Goal: Answer question/provide support

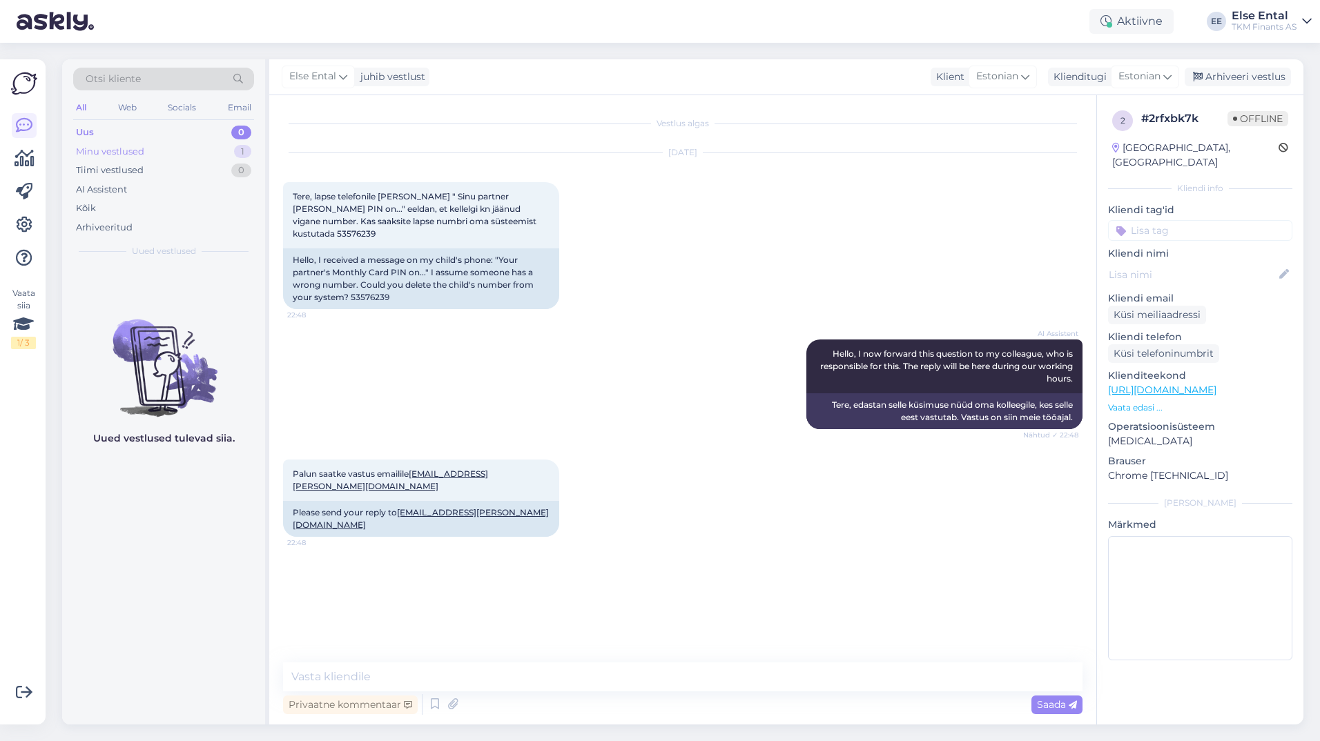
click at [119, 155] on div "Minu vestlused" at bounding box center [110, 152] width 68 height 14
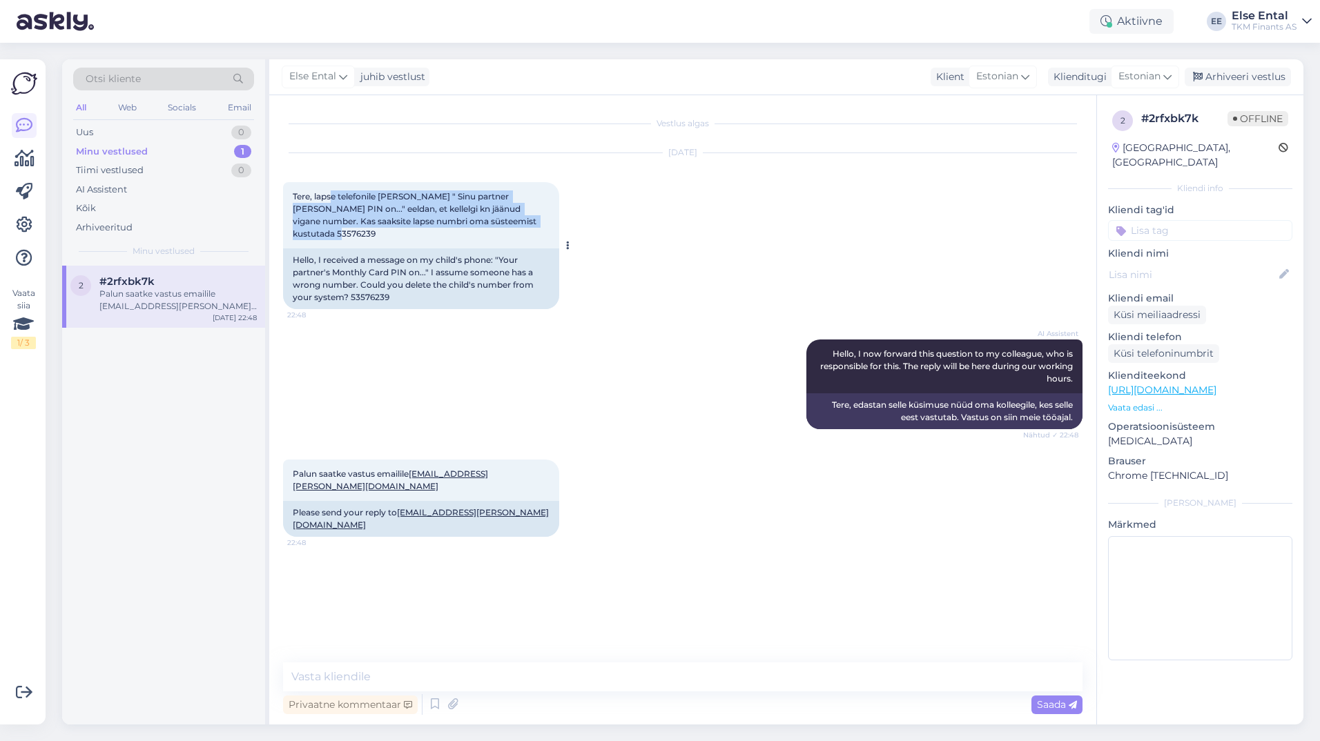
drag, startPoint x: 547, startPoint y: 219, endPoint x: 332, endPoint y: 202, distance: 215.3
click at [332, 202] on div "Tere, lapse telefonile [PERSON_NAME] " Sinu partner [PERSON_NAME] PIN on..." ee…" at bounding box center [421, 215] width 276 height 66
drag, startPoint x: 332, startPoint y: 202, endPoint x: 360, endPoint y: 215, distance: 31.2
click at [360, 215] on div "Tere, lapse telefonile [PERSON_NAME] " Sinu partner [PERSON_NAME] PIN on..." ee…" at bounding box center [421, 215] width 276 height 66
drag, startPoint x: 310, startPoint y: 206, endPoint x: 311, endPoint y: 195, distance: 11.8
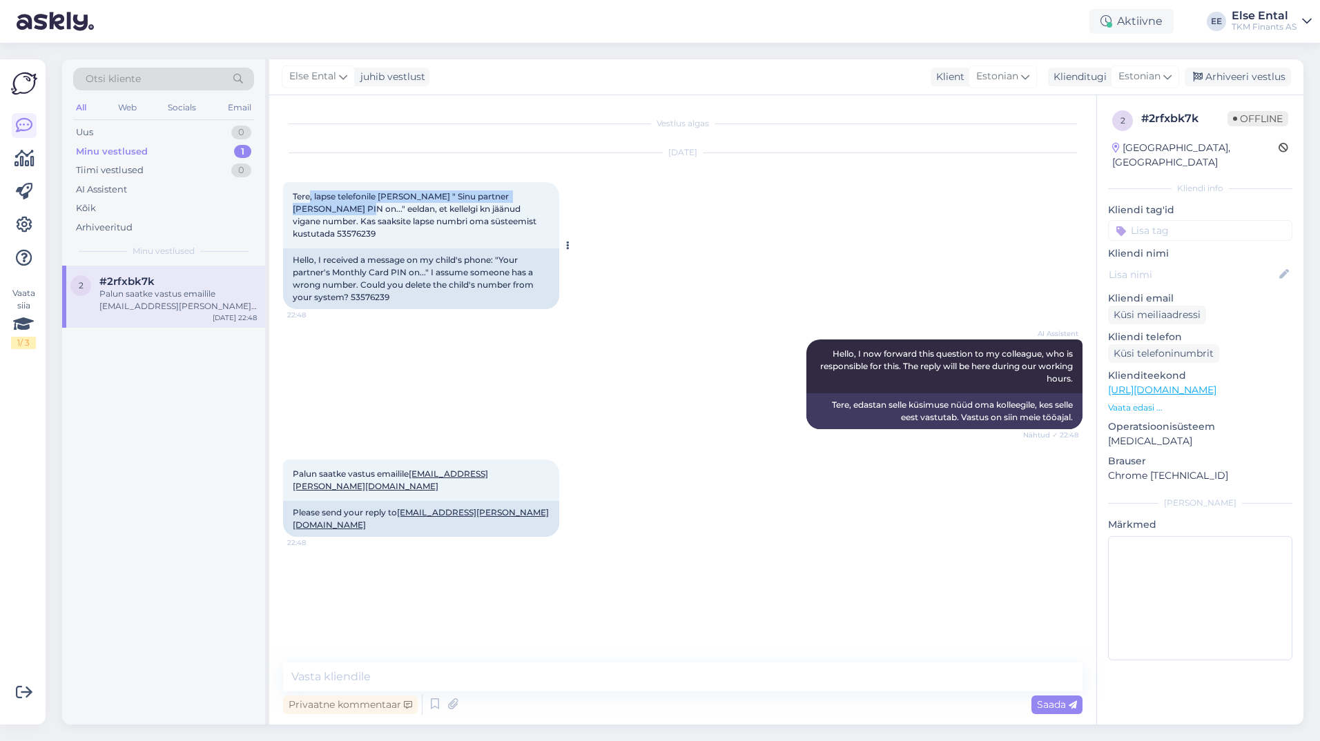
click at [311, 195] on span "Tere, lapse telefonile [PERSON_NAME] " Sinu partner [PERSON_NAME] PIN on..." ee…" at bounding box center [416, 215] width 246 height 48
click at [719, 266] on div "[DATE] Tere, lapse telefonile [PERSON_NAME] " Sinu partner [PERSON_NAME] PIN on…" at bounding box center [682, 231] width 799 height 186
click at [513, 221] on span "Tere, lapse telefonile [PERSON_NAME] " Sinu partner [PERSON_NAME] PIN on..." ee…" at bounding box center [416, 215] width 246 height 48
click at [513, 222] on span "Tere, lapse telefonile [PERSON_NAME] " Sinu partner [PERSON_NAME] PIN on..." ee…" at bounding box center [416, 215] width 246 height 48
copy div "53576239 22:48"
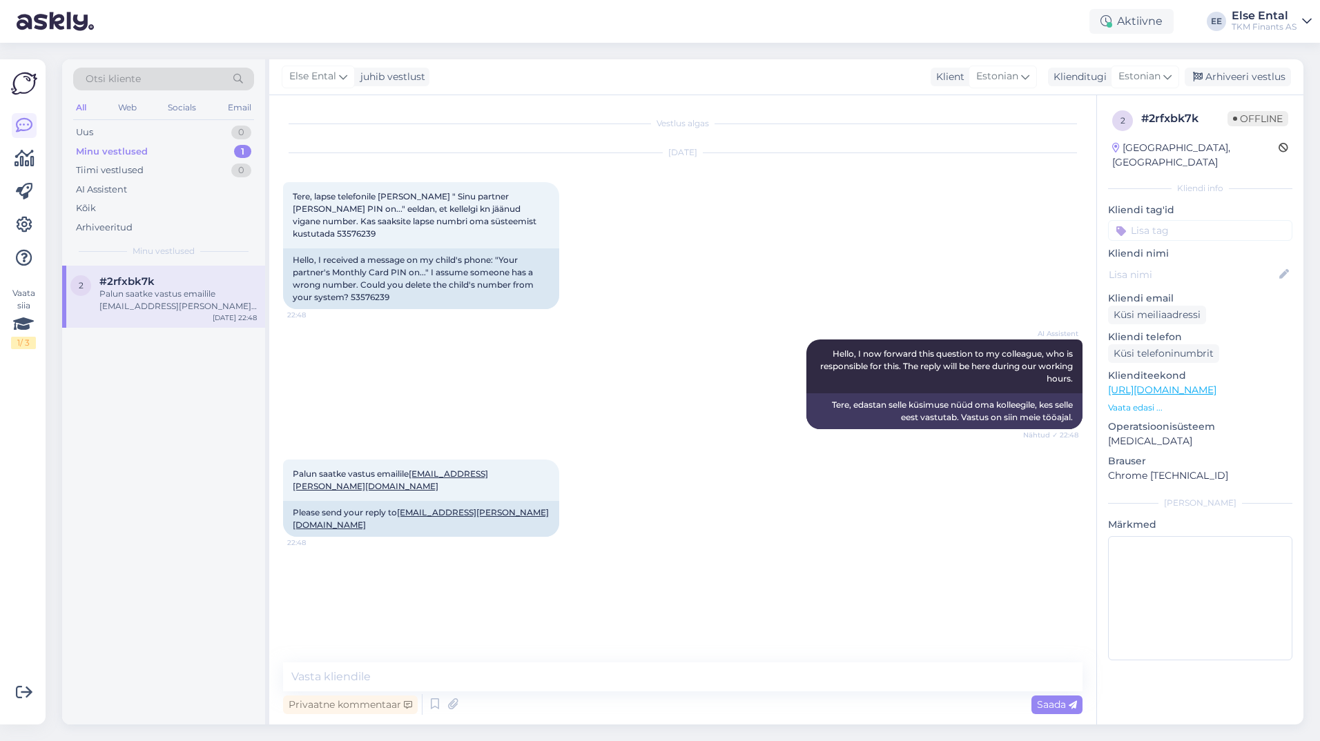
click at [1177, 121] on div "# 2rfxbk7k" at bounding box center [1184, 118] width 86 height 17
click at [1176, 120] on div "# 2rfxbk7k" at bounding box center [1184, 118] width 86 height 17
drag, startPoint x: 1176, startPoint y: 120, endPoint x: 1184, endPoint y: 119, distance: 7.7
click at [1181, 119] on div "# 2rfxbk7k" at bounding box center [1184, 118] width 86 height 17
click at [1205, 123] on div "# 2rfxbk7k" at bounding box center [1184, 118] width 86 height 17
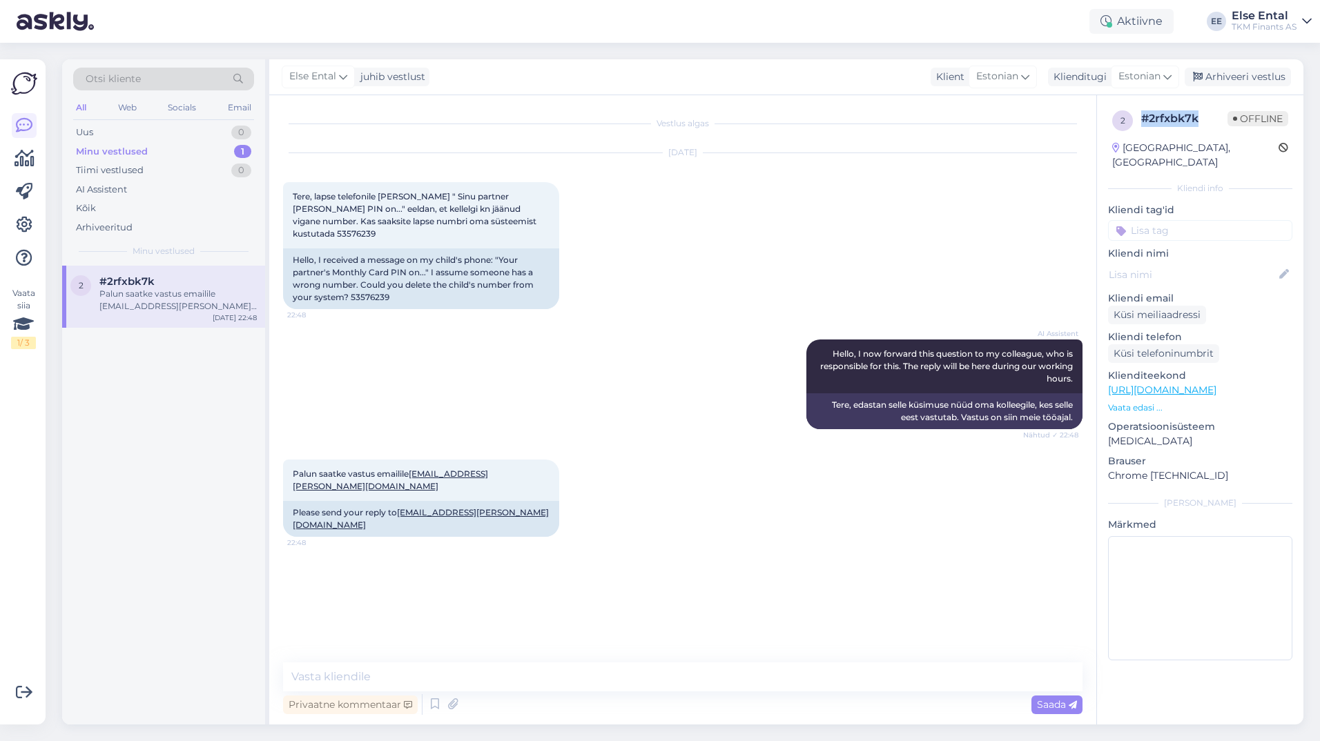
drag, startPoint x: 1200, startPoint y: 121, endPoint x: 1144, endPoint y: 123, distance: 56.6
click at [1144, 123] on div "# 2rfxbk7k" at bounding box center [1184, 118] width 86 height 17
copy div "# 2rfxbk7k"
click at [1158, 111] on div "# 2rfxbk7k" at bounding box center [1184, 118] width 86 height 17
click at [1160, 113] on div "# 2rfxbk7k" at bounding box center [1184, 118] width 86 height 17
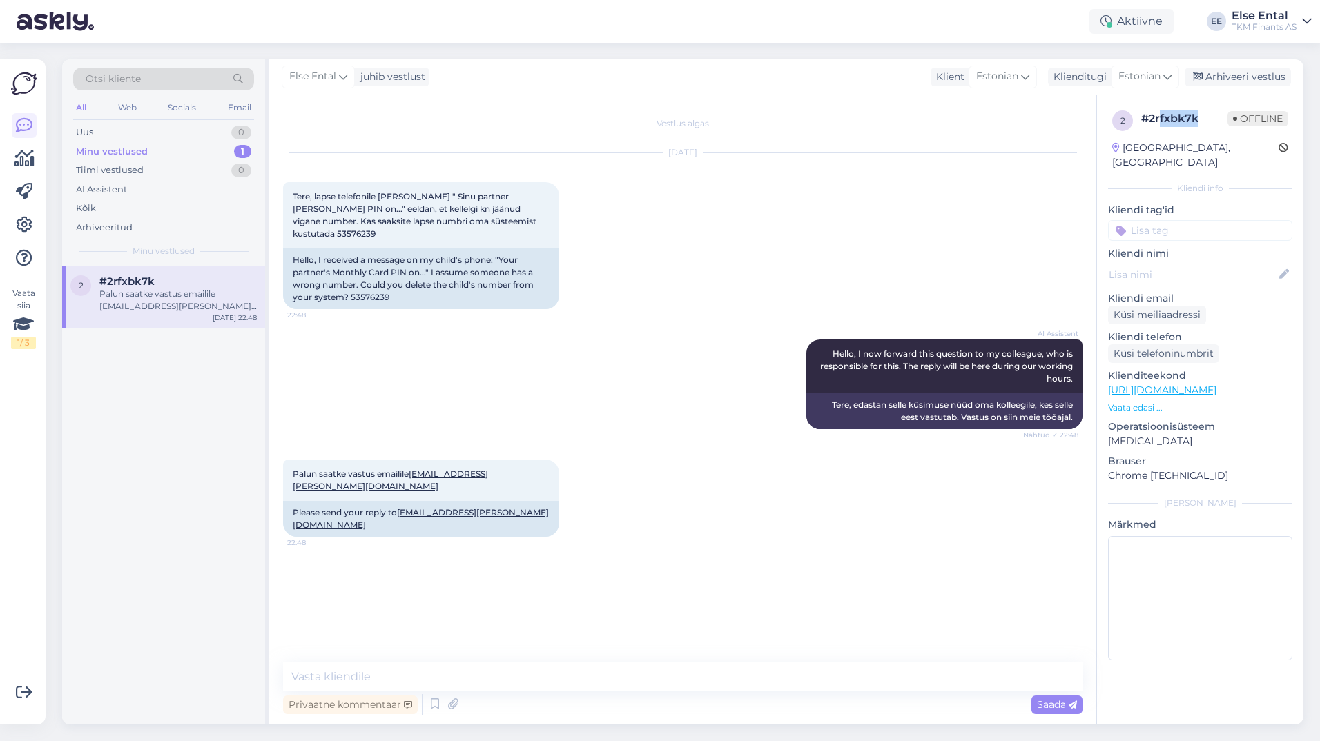
drag, startPoint x: 1160, startPoint y: 113, endPoint x: 1200, endPoint y: 113, distance: 40.0
click at [1200, 113] on div "# 2rfxbk7k" at bounding box center [1184, 118] width 86 height 17
click at [1191, 126] on div "# 2rfxbk7k" at bounding box center [1184, 118] width 86 height 17
click at [1159, 132] on div "2 # 2rfxbk7k Offline [GEOGRAPHIC_DATA], [GEOGRAPHIC_DATA]" at bounding box center [1200, 140] width 184 height 68
drag, startPoint x: 1146, startPoint y: 117, endPoint x: 1173, endPoint y: 115, distance: 27.7
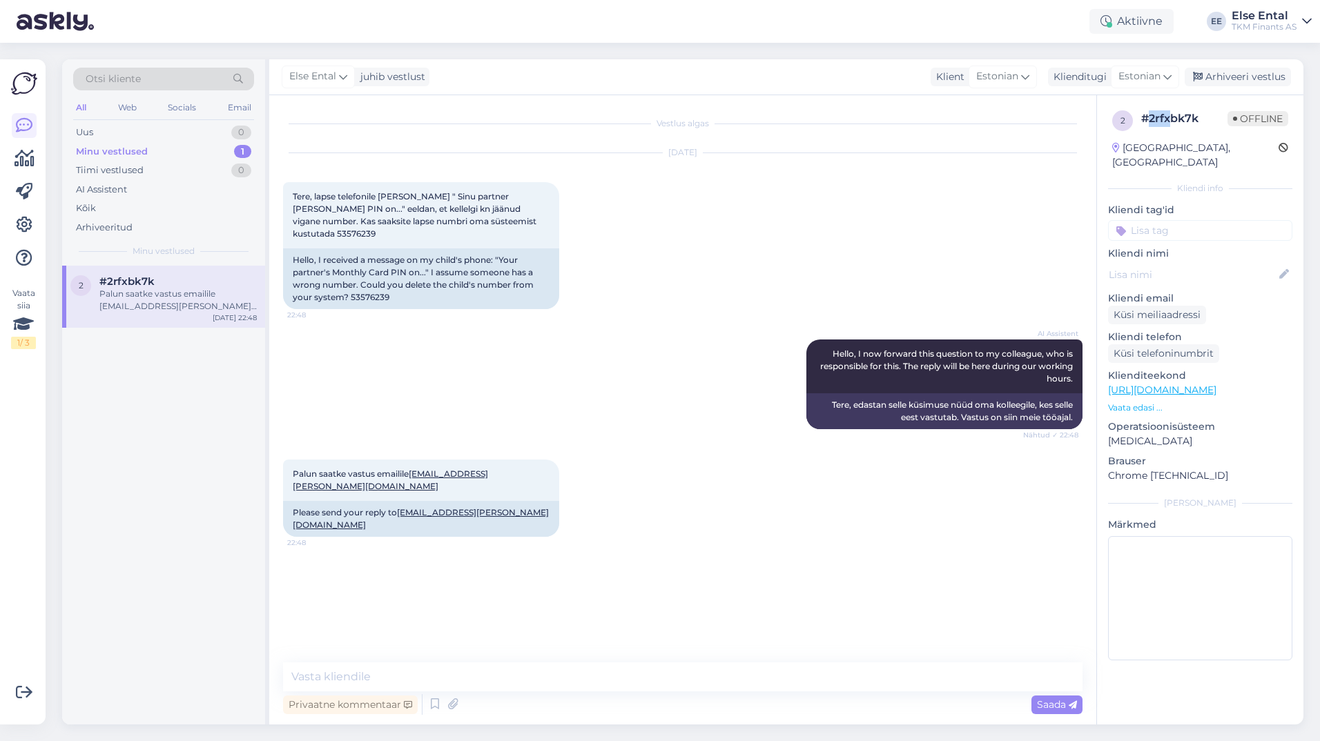
click at [1173, 115] on div "# 2rfxbk7k" at bounding box center [1184, 118] width 86 height 17
drag, startPoint x: 1173, startPoint y: 115, endPoint x: 1167, endPoint y: 139, distance: 24.9
click at [1167, 139] on div "2 # 2rfxbk7k Offline [GEOGRAPHIC_DATA], [GEOGRAPHIC_DATA]" at bounding box center [1200, 140] width 184 height 68
drag, startPoint x: 1143, startPoint y: 119, endPoint x: 1198, endPoint y: 119, distance: 54.5
click at [1198, 119] on div "# 2rfxbk7k" at bounding box center [1184, 118] width 86 height 17
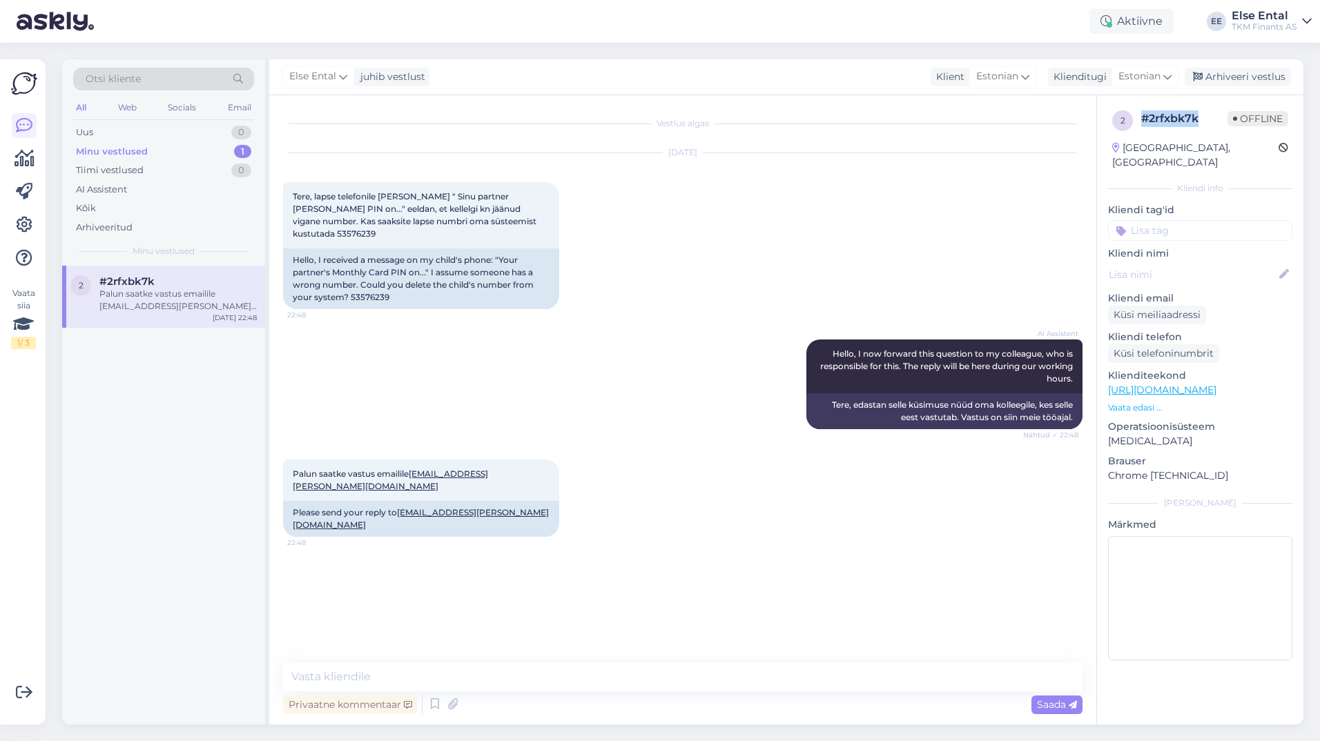
copy div "# 2rfxbk7k"
click at [523, 676] on textarea at bounding box center [682, 677] width 799 height 29
click at [563, 665] on textarea at bounding box center [682, 677] width 799 height 29
drag, startPoint x: 499, startPoint y: 466, endPoint x: 414, endPoint y: 469, distance: 84.9
click at [414, 469] on div "Palun saatke vastus emailile [EMAIL_ADDRESS][PERSON_NAME][DOMAIN_NAME] 22:48" at bounding box center [421, 480] width 276 height 41
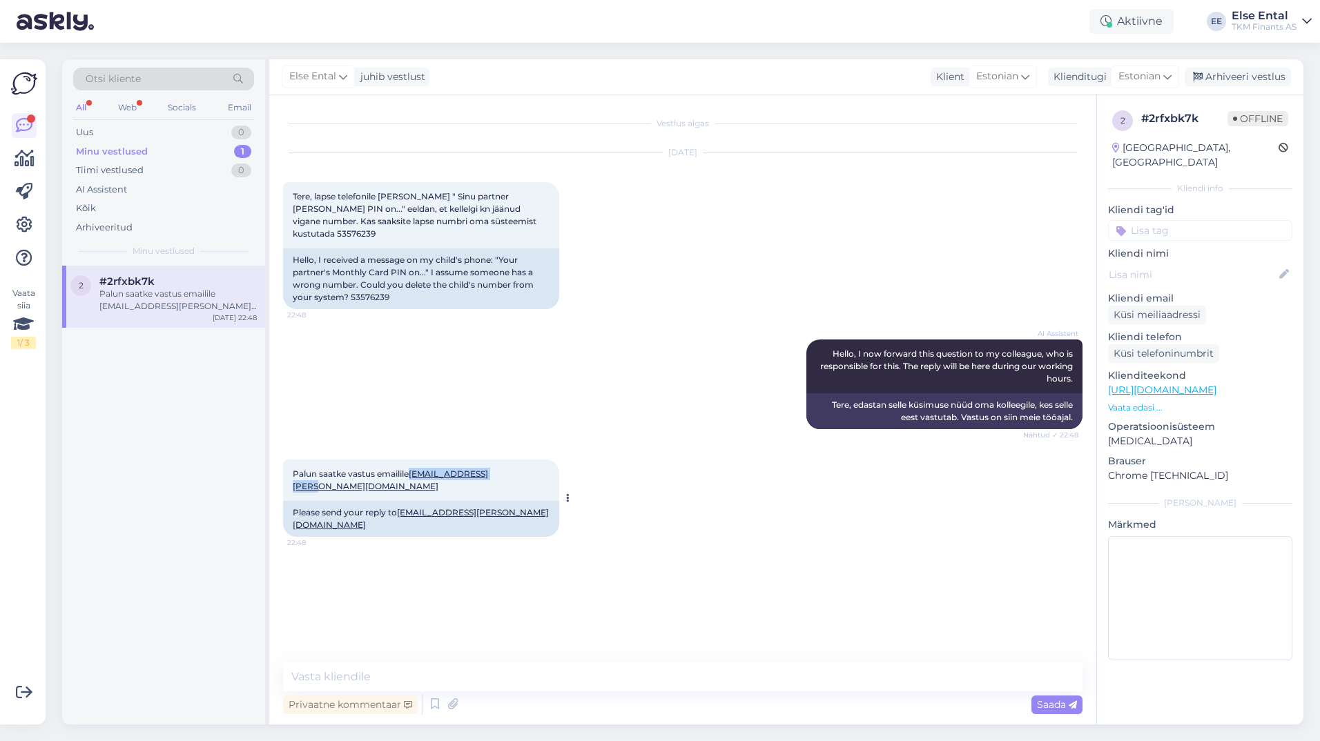
copy link "[EMAIL_ADDRESS][PERSON_NAME][DOMAIN_NAME]"
click at [187, 616] on div "2 #2rfxbk7k Palun saatke vastus emailile [EMAIL_ADDRESS][PERSON_NAME][DOMAIN_NA…" at bounding box center [163, 495] width 203 height 459
click at [104, 133] on div "Uus 1" at bounding box center [163, 132] width 181 height 19
click at [149, 291] on div "Hello, I am routing this question to the colleague who is responsible for this …" at bounding box center [177, 300] width 157 height 25
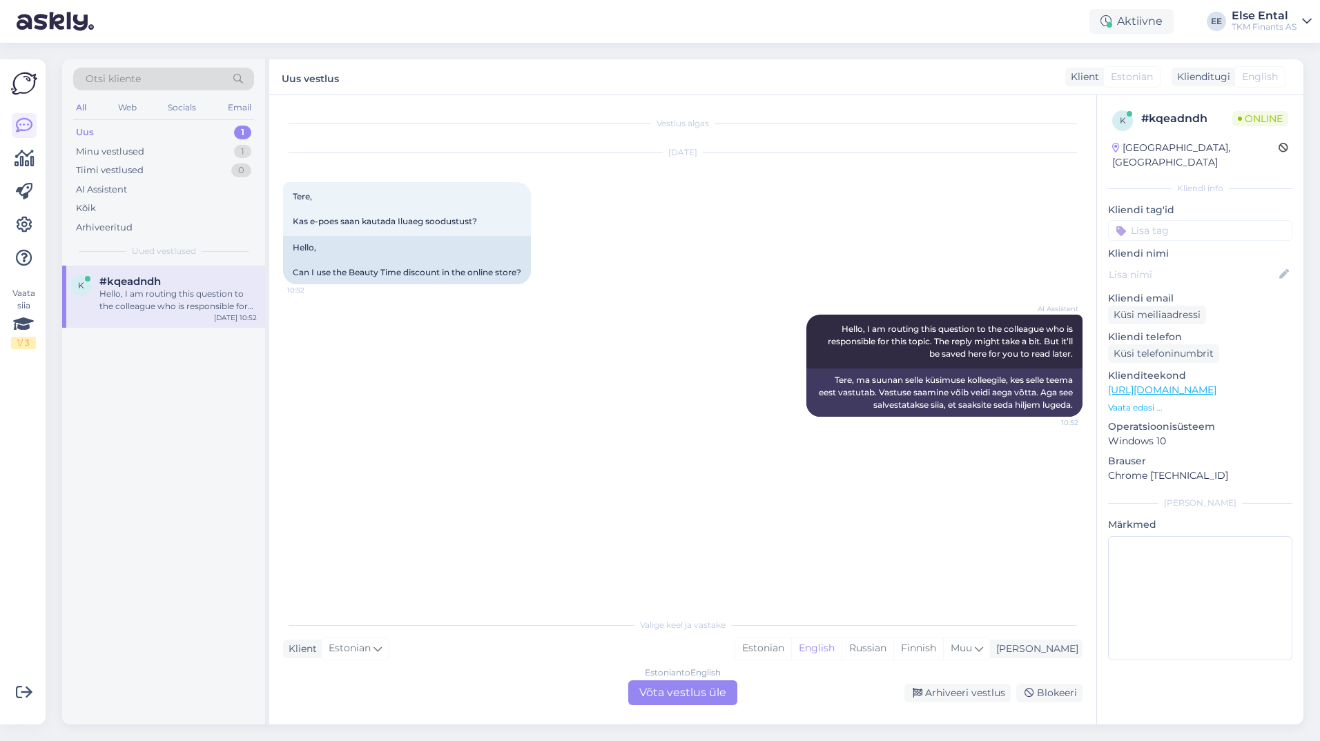
click at [682, 692] on div "Estonian to English Võta vestlus üle" at bounding box center [682, 693] width 109 height 25
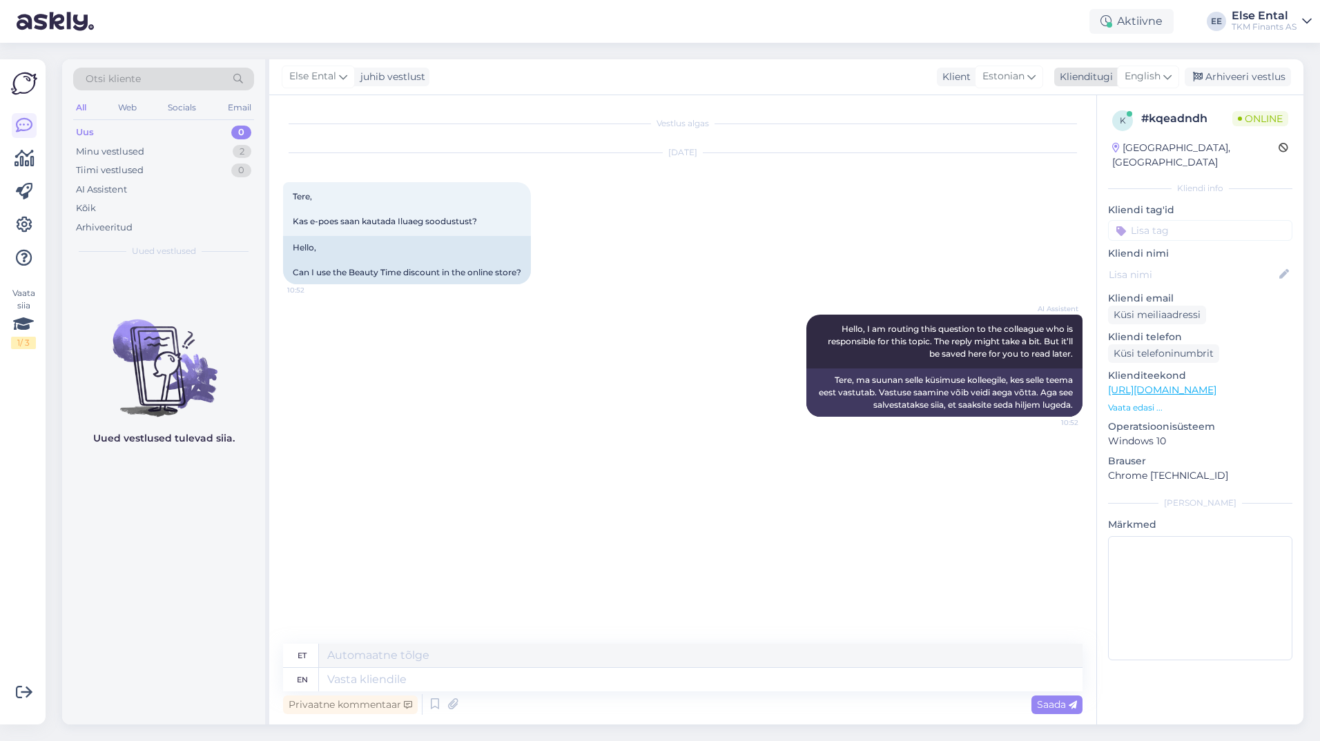
click at [1135, 72] on span "English" at bounding box center [1142, 76] width 36 height 15
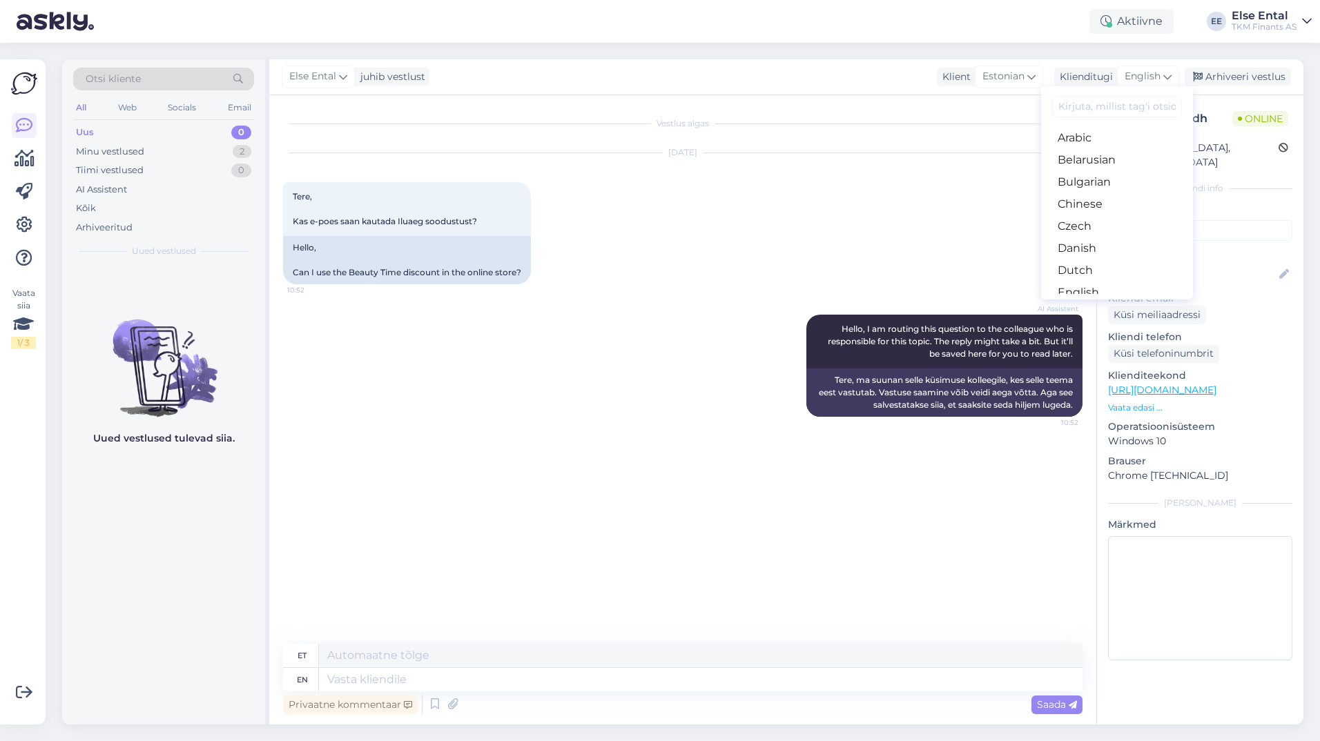
click at [1108, 304] on link "Estonian" at bounding box center [1117, 315] width 152 height 22
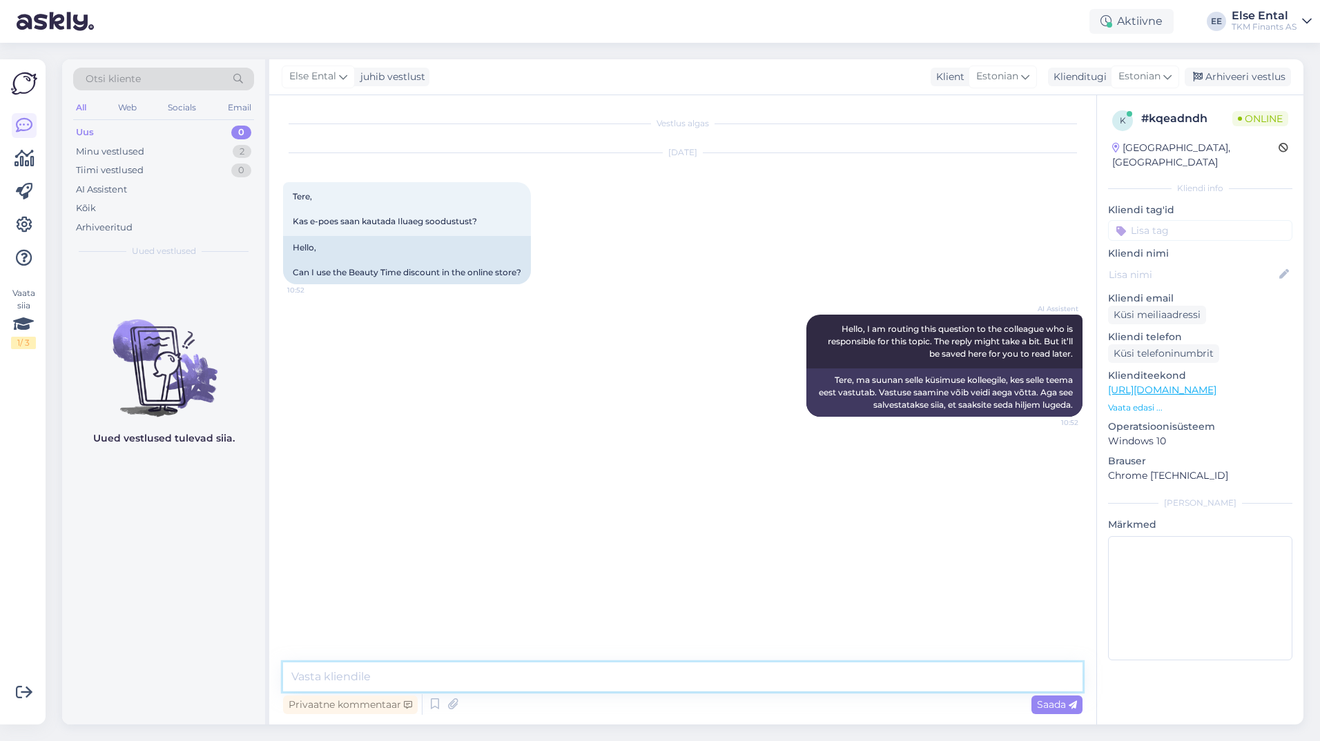
click at [385, 676] on textarea at bounding box center [682, 677] width 799 height 29
click at [384, 676] on textarea at bounding box center [682, 677] width 799 height 29
click at [430, 703] on icon at bounding box center [435, 704] width 17 height 21
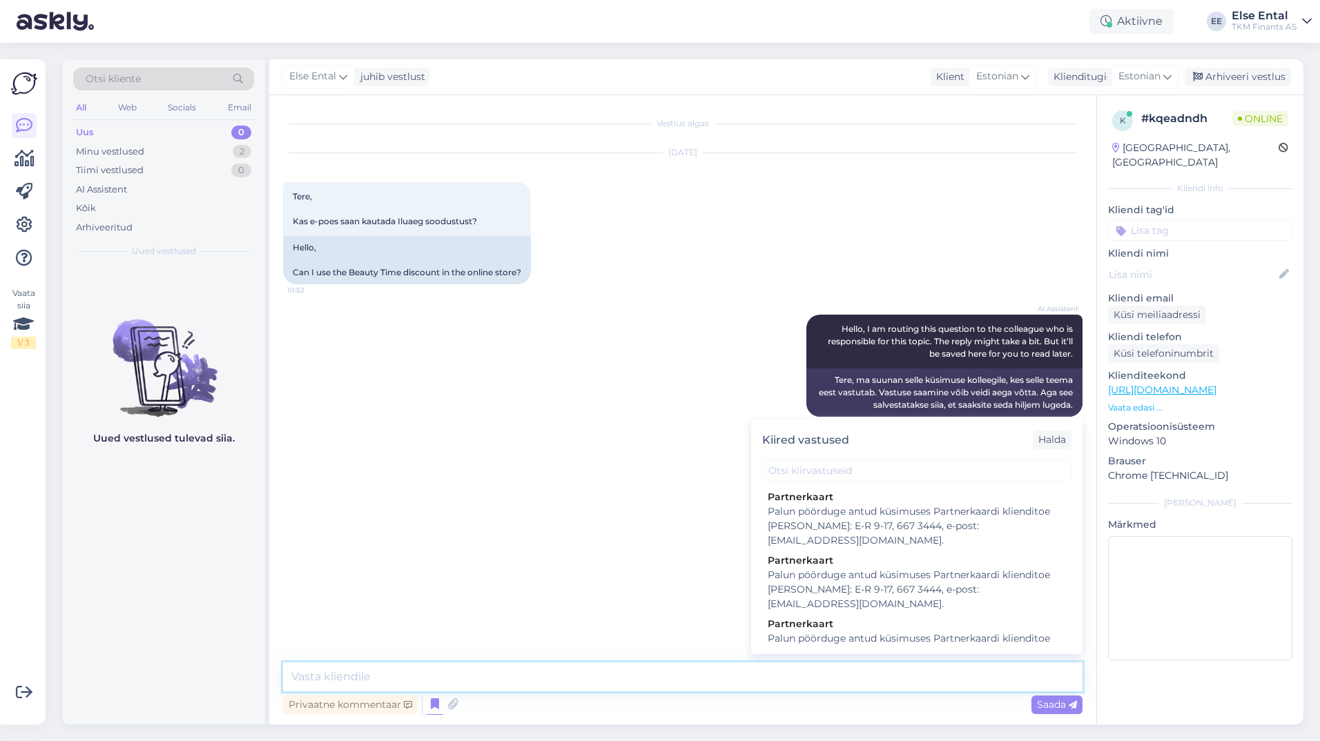
click at [379, 684] on textarea at bounding box center [682, 677] width 799 height 29
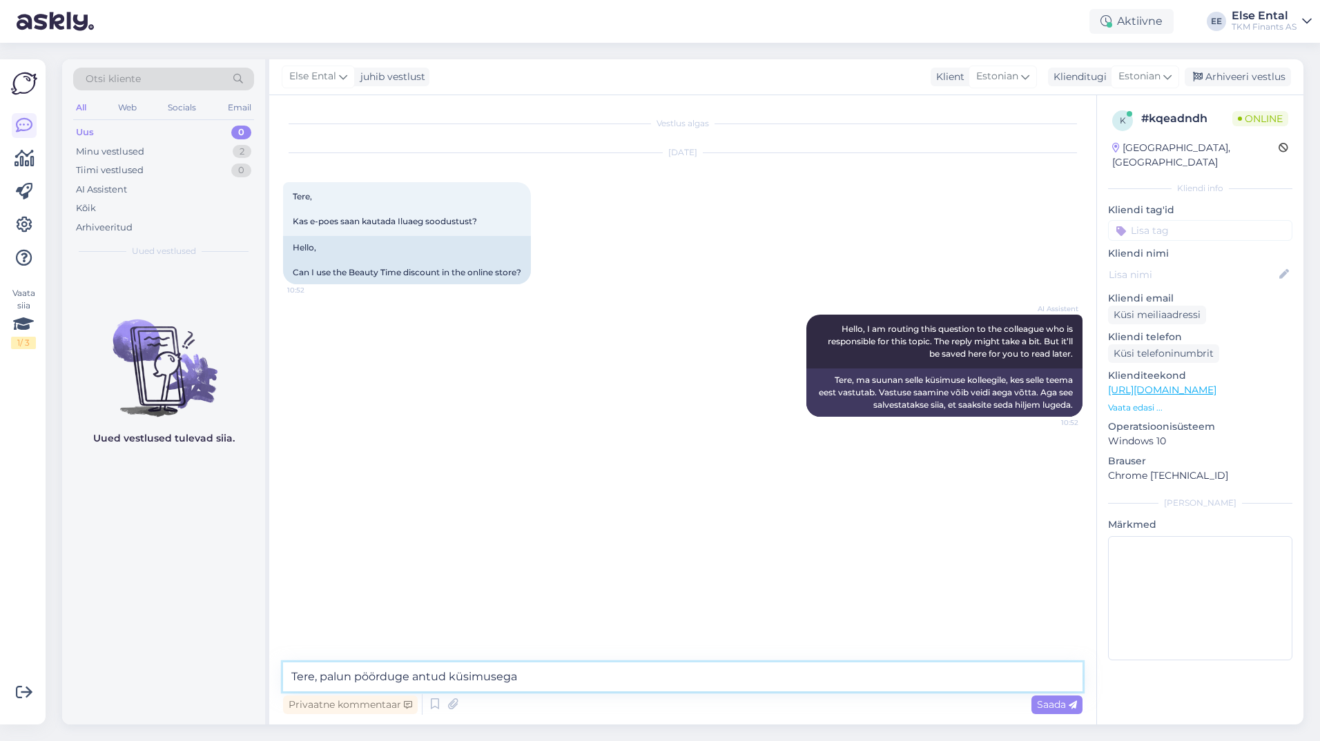
click at [558, 681] on textarea "Tere, palun pöörduge antud küsimusega" at bounding box center [682, 677] width 799 height 29
paste textarea "667 3100"
paste textarea "[EMAIL_ADDRESS][DOMAIN_NAME]"
drag, startPoint x: 745, startPoint y: 677, endPoint x: 721, endPoint y: 678, distance: 24.2
click at [721, 678] on textarea "Tere, palun pöörduge antud küsimusega Kaubamaja e-[PERSON_NAME] [PERSON_NAME] t…" at bounding box center [682, 677] width 799 height 29
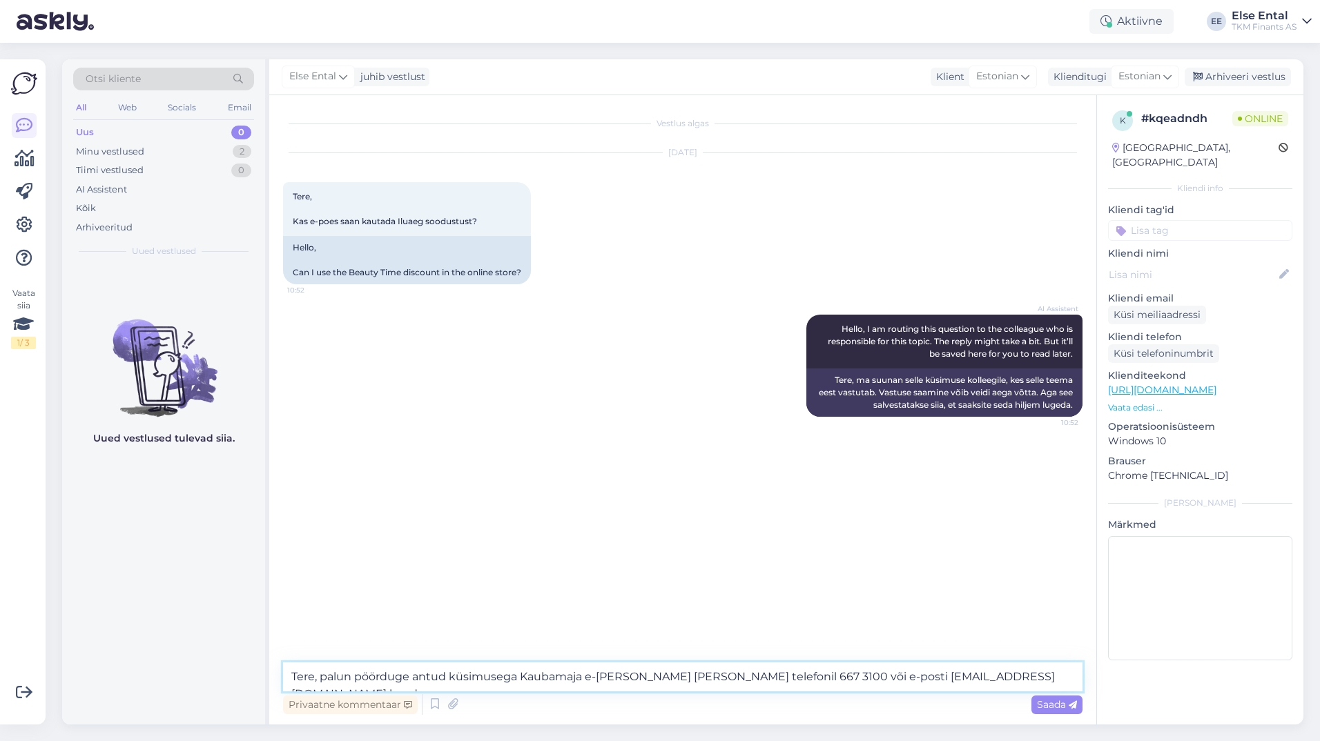
click at [754, 685] on textarea "Tere, palun pöörduge antud küsimusega Kaubamaja e-[PERSON_NAME] [PERSON_NAME] t…" at bounding box center [682, 677] width 799 height 29
drag, startPoint x: 748, startPoint y: 675, endPoint x: 705, endPoint y: 678, distance: 43.6
click at [705, 678] on textarea "Tere, palun pöörduge antud küsimusega Kaubamaja e-[PERSON_NAME] [PERSON_NAME] t…" at bounding box center [682, 677] width 799 height 29
type textarea "Tere, palun pöörduge antud küsimusega Kaubamaja e-[PERSON_NAME] [PERSON_NAME] t…"
click at [1013, 675] on textarea "Tere, palun pöörduge antud küsimusega Kaubamaja e-[PERSON_NAME] [PERSON_NAME] t…" at bounding box center [682, 677] width 799 height 29
